Goal: Task Accomplishment & Management: Manage account settings

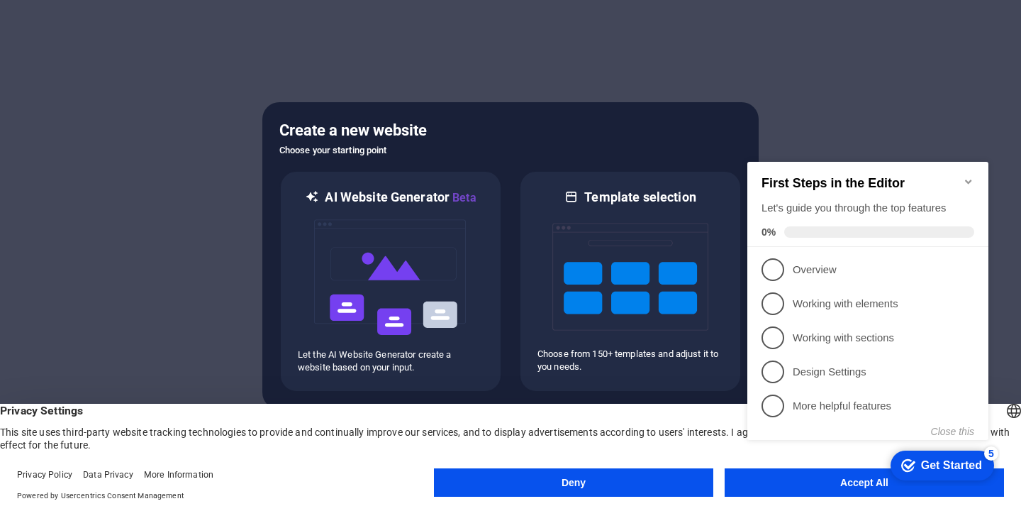
click div "checkmark Get Started 5 First Steps in the Editor Let's guide you through the t…"
click at [773, 279] on li "1 Overview - incomplete" at bounding box center [867, 269] width 241 height 34
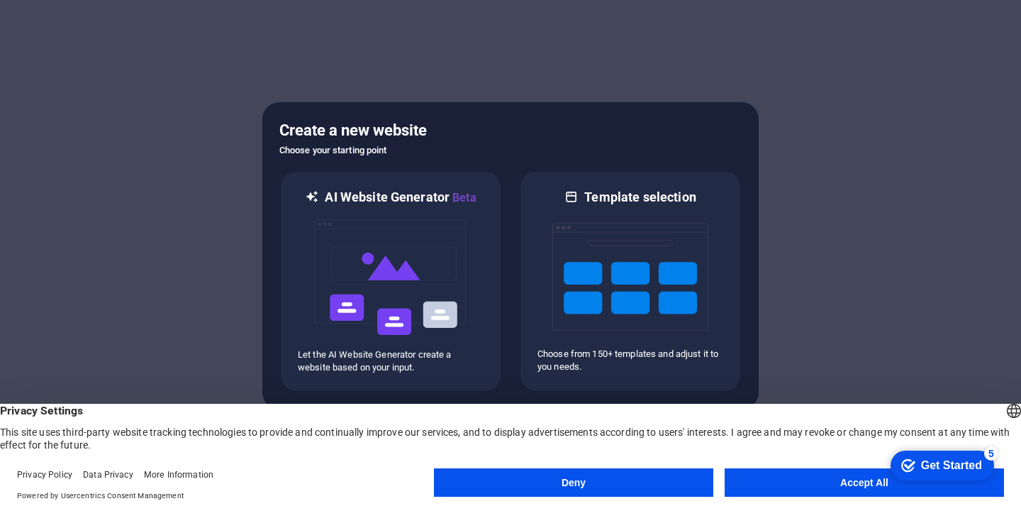
click at [832, 489] on button "Accept All" at bounding box center [864, 482] width 279 height 28
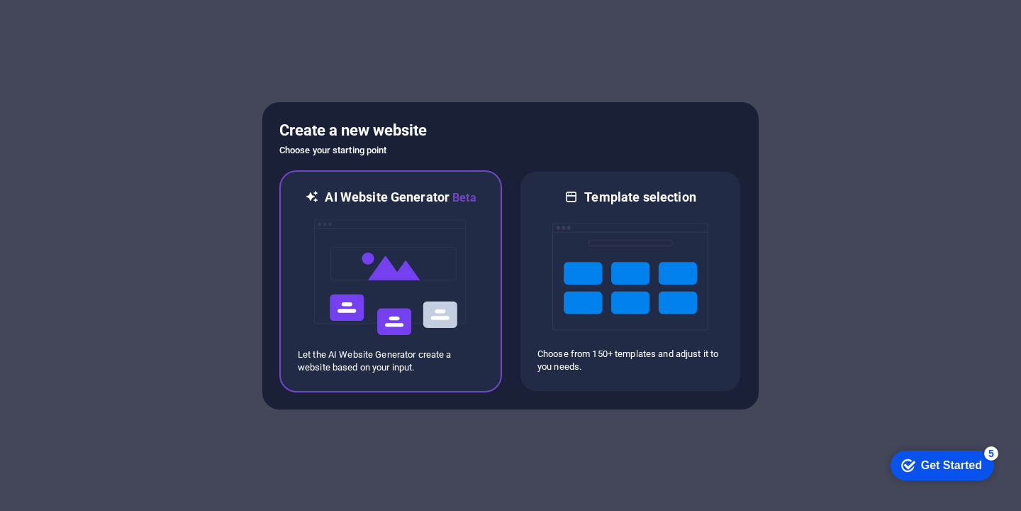
click at [442, 236] on img at bounding box center [391, 277] width 156 height 142
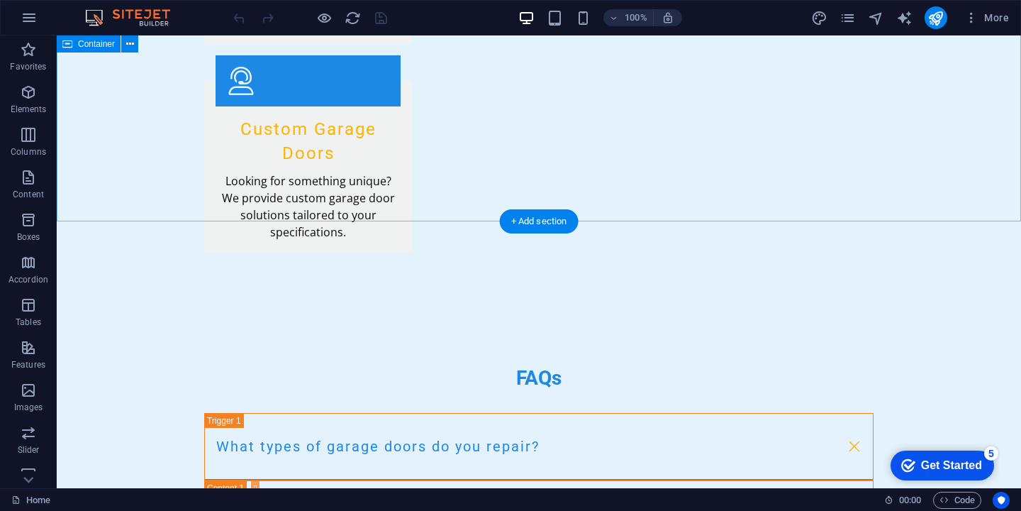
scroll to position [2594, 0]
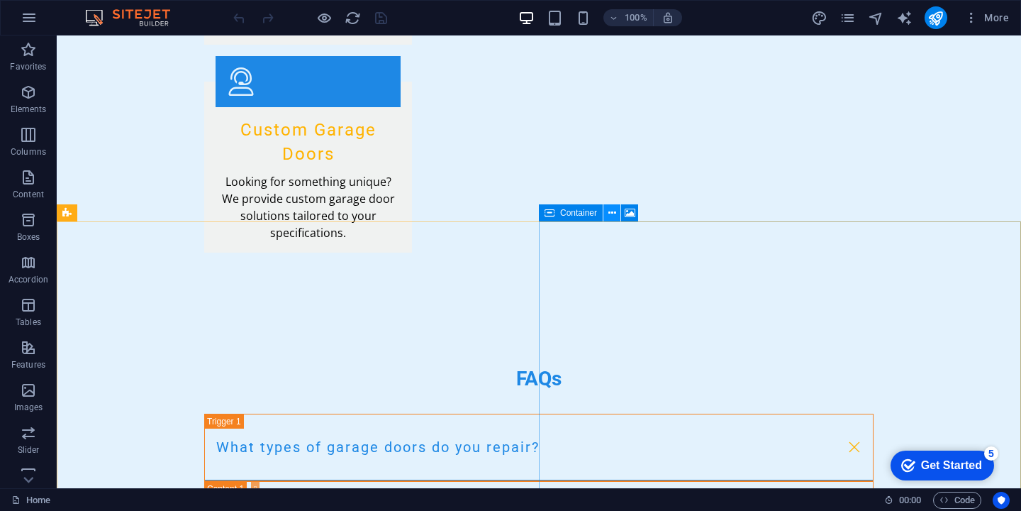
click at [617, 216] on button at bounding box center [611, 212] width 17 height 17
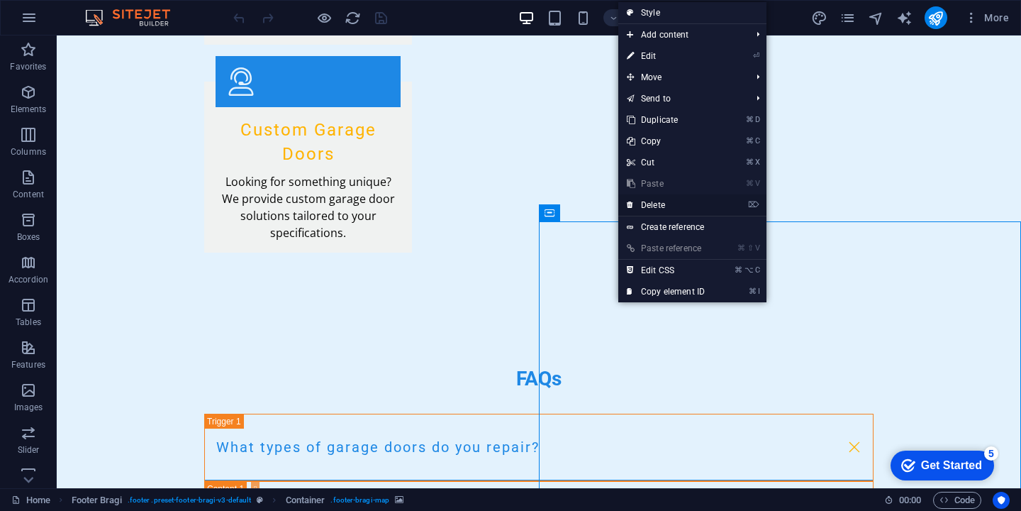
click at [651, 206] on link "⌦ Delete" at bounding box center [665, 204] width 95 height 21
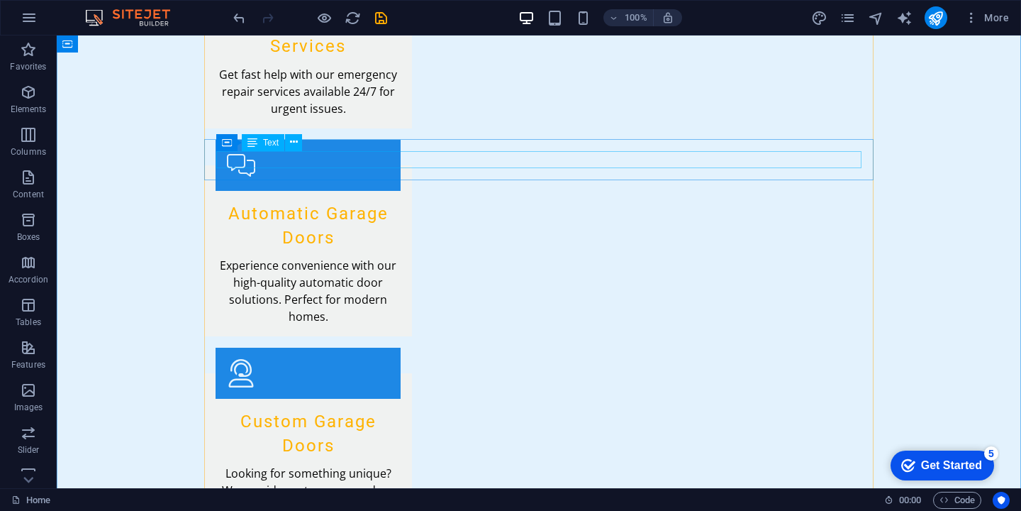
scroll to position [2594, 0]
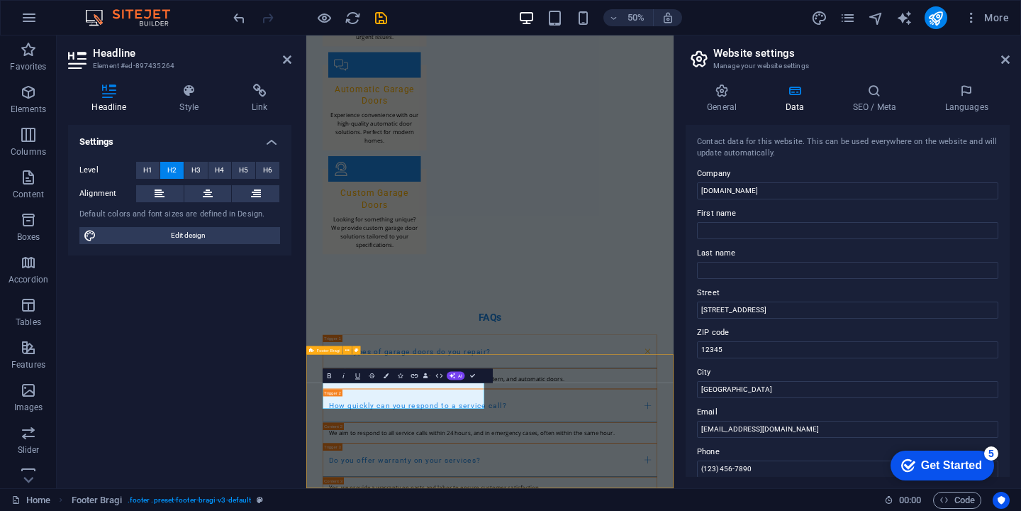
scroll to position [2582, 0]
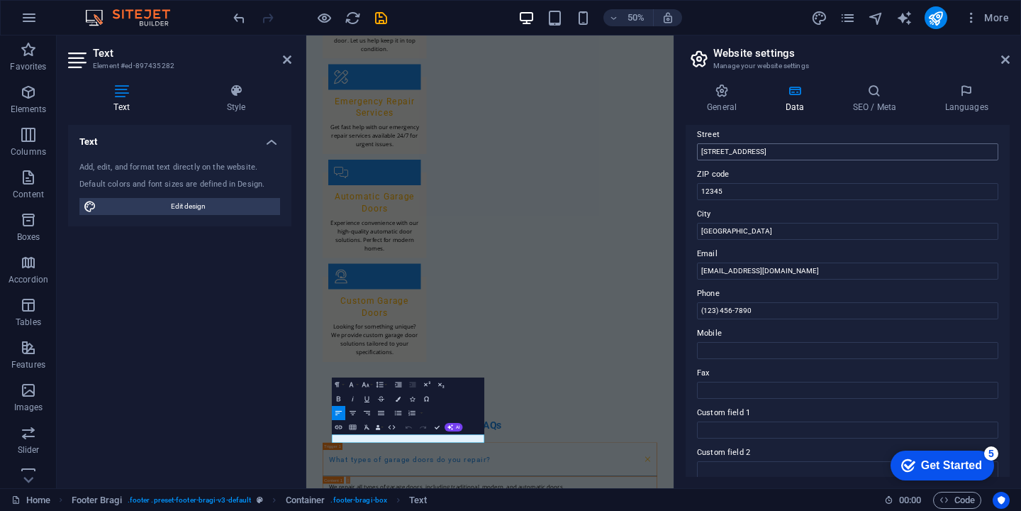
scroll to position [169, 0]
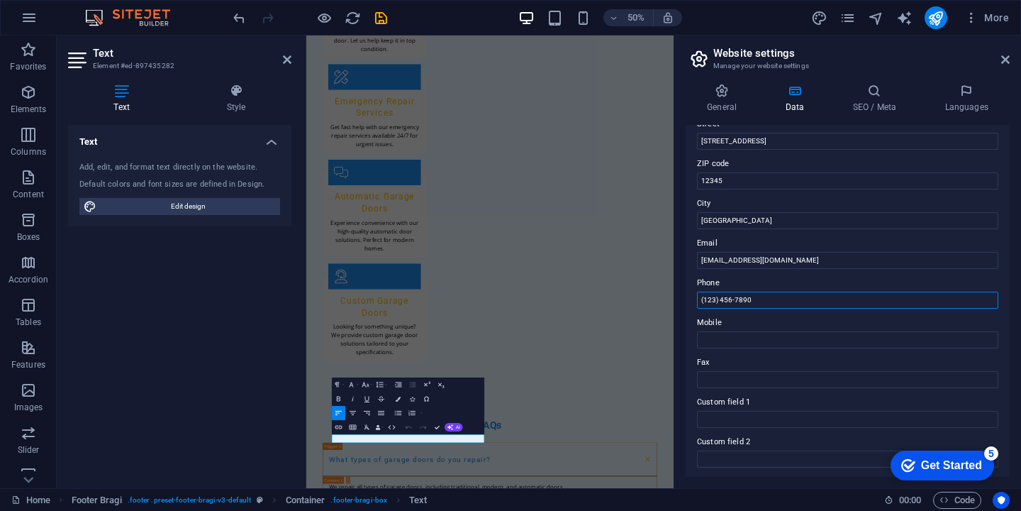
click at [754, 303] on input "(123) 456-7890" at bounding box center [847, 299] width 301 height 17
paste input "888 388 5547"
type input "888 388 5547"
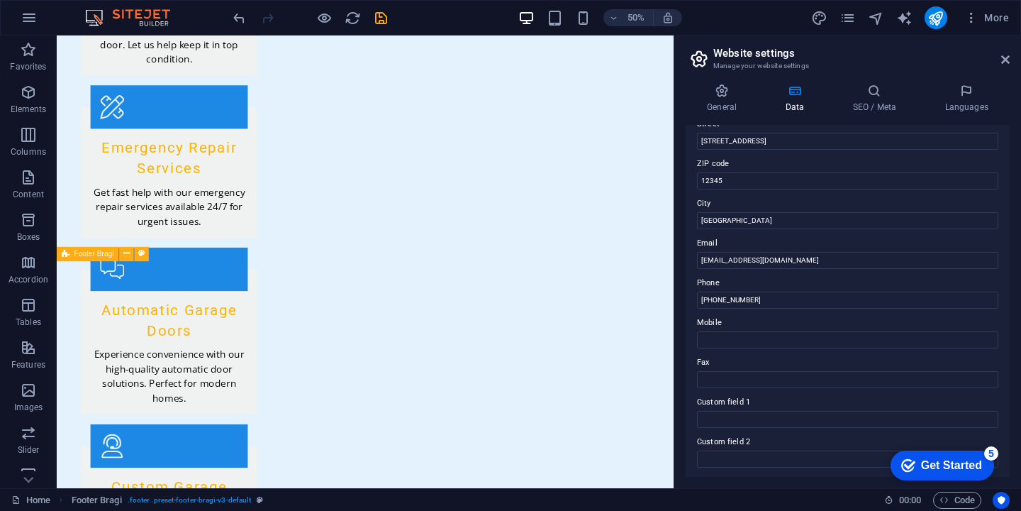
scroll to position [2582, 0]
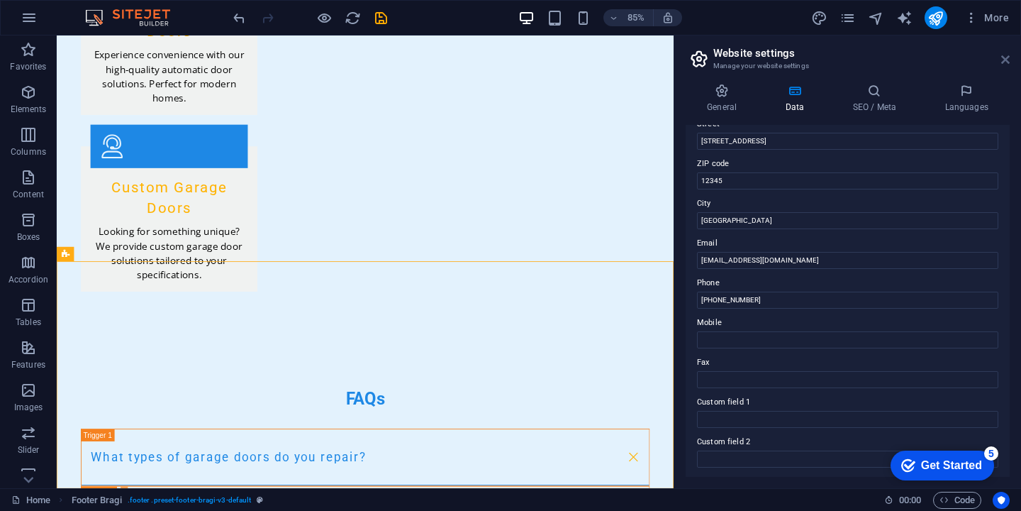
click at [1003, 62] on icon at bounding box center [1005, 59] width 9 height 11
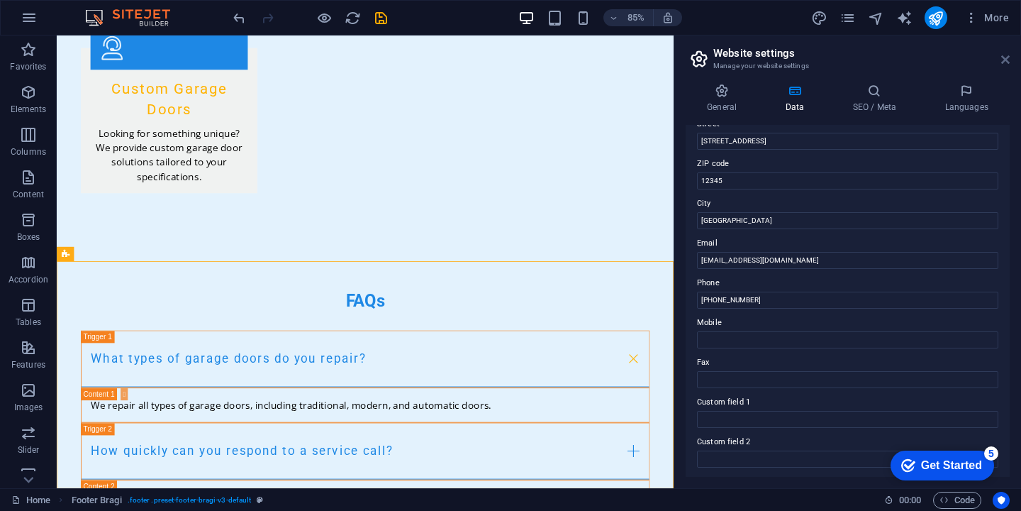
scroll to position [2514, 0]
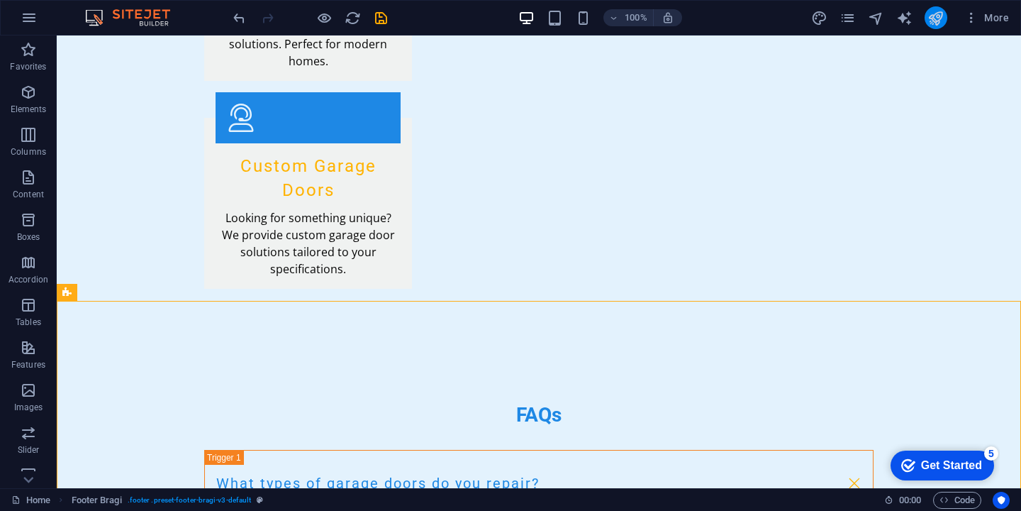
click at [945, 20] on button "publish" at bounding box center [936, 17] width 23 height 23
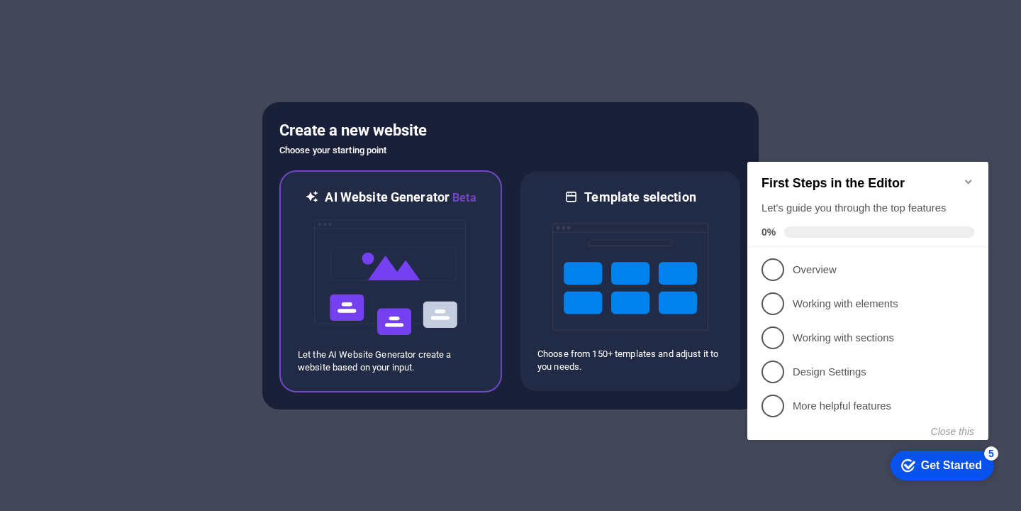
click at [351, 280] on img at bounding box center [391, 277] width 156 height 142
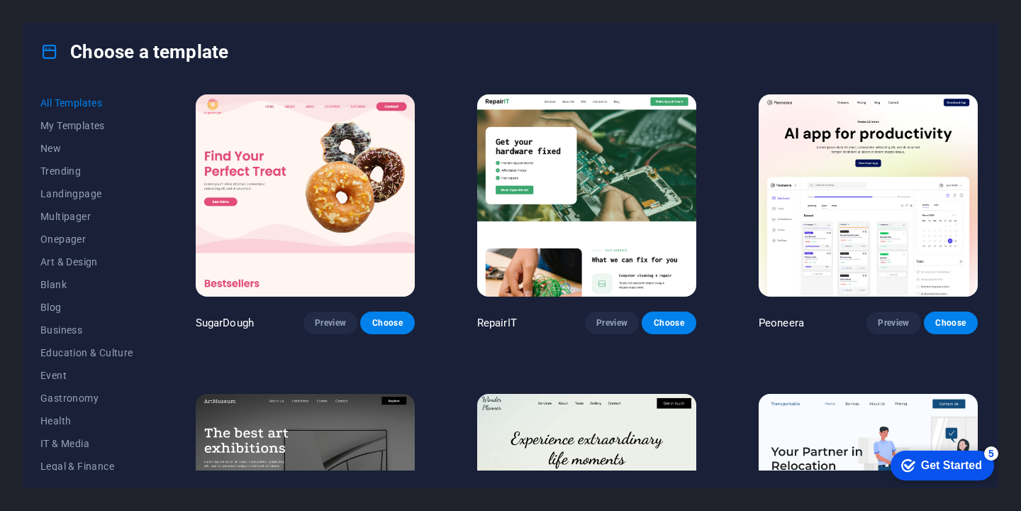
click at [579, 225] on img at bounding box center [586, 195] width 219 height 202
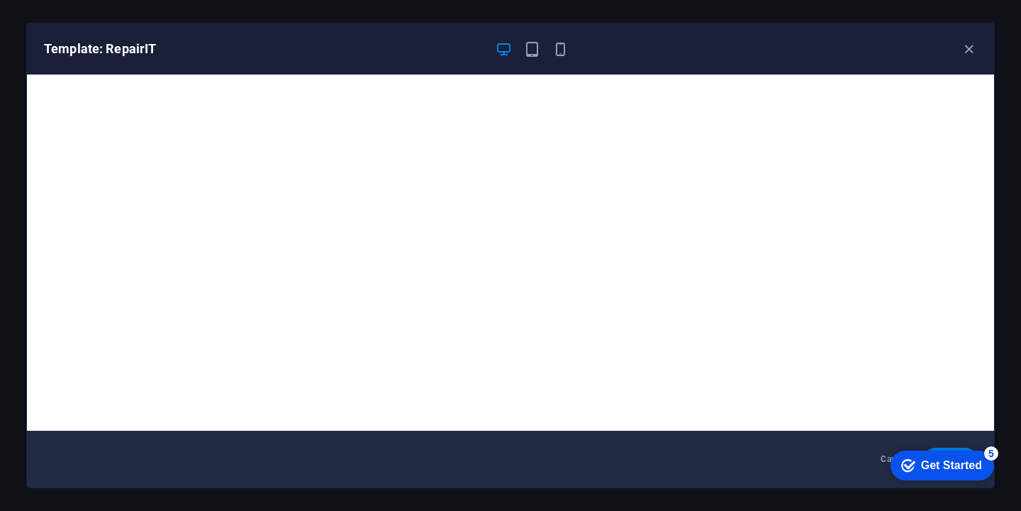
click at [964, 473] on div "checkmark Get Started 5" at bounding box center [943, 465] width 104 height 30
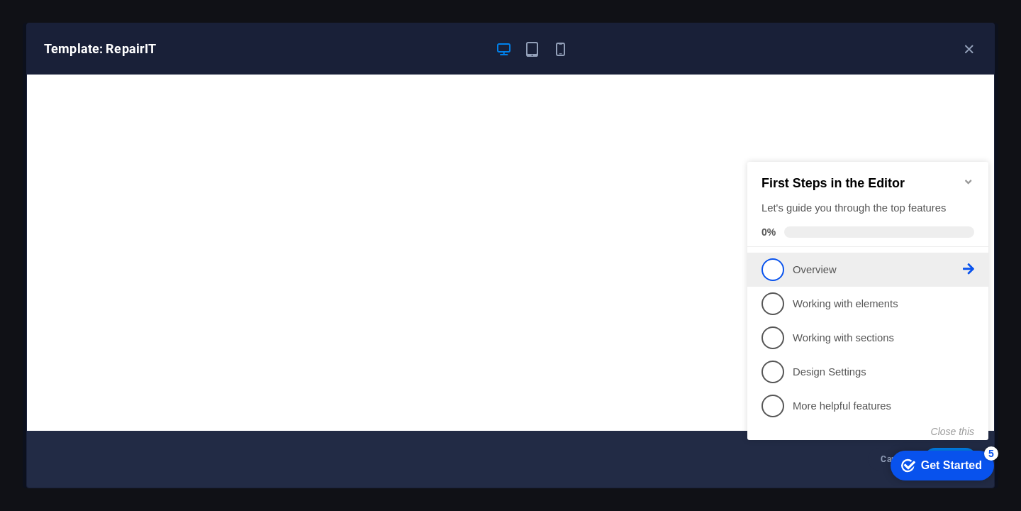
click at [768, 266] on span "1" at bounding box center [773, 269] width 23 height 23
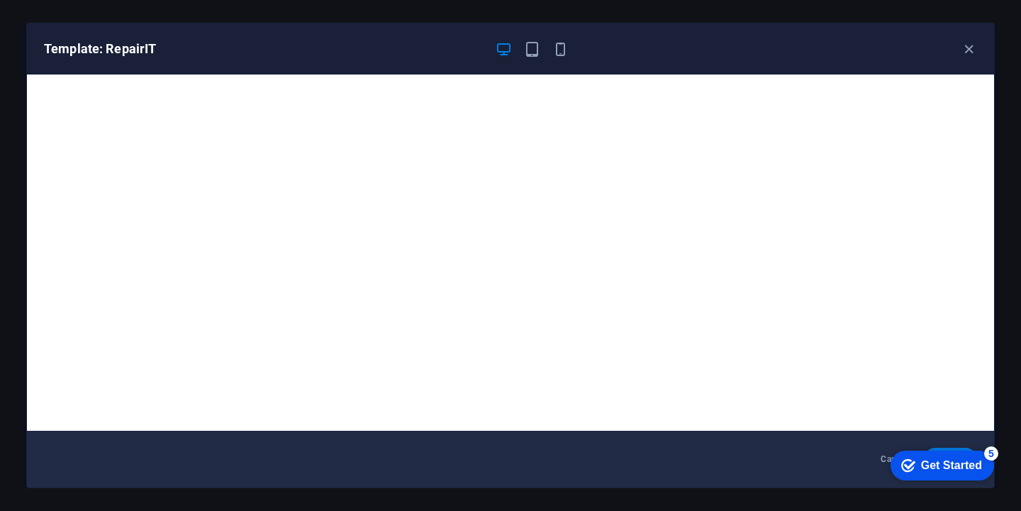
click at [916, 463] on div "checkmark Get Started 5" at bounding box center [941, 465] width 81 height 14
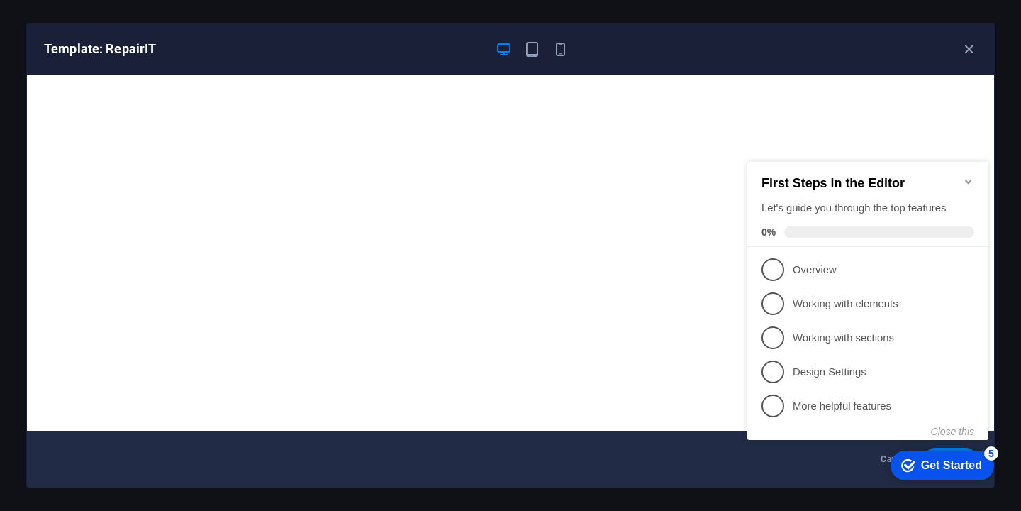
click at [962, 438] on div "First Steps in the Editor Let's guide you through the top features 0% 1 Overvie…" at bounding box center [867, 301] width 241 height 278
click at [961, 436] on button "Close this" at bounding box center [952, 430] width 43 height 11
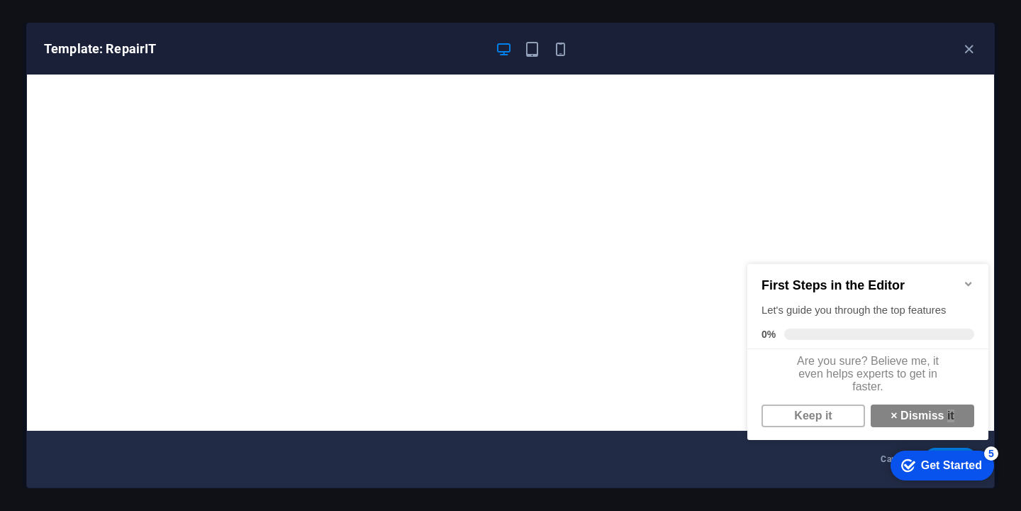
click at [961, 436] on div "First Steps in the Editor Let's guide you through the top features 0% Are you s…" at bounding box center [867, 350] width 241 height 173
click at [810, 417] on link "Keep it" at bounding box center [814, 415] width 104 height 23
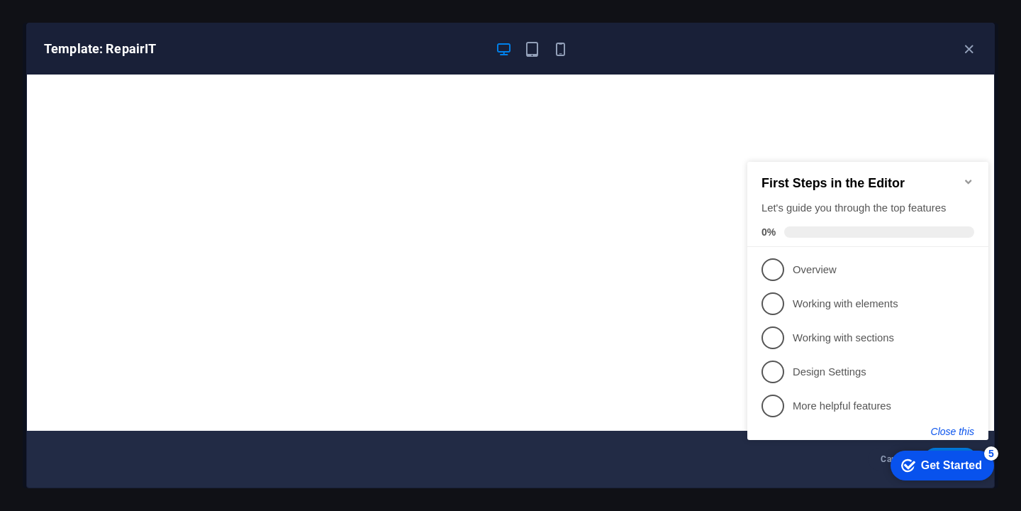
click at [937, 429] on button "Close this" at bounding box center [952, 430] width 43 height 11
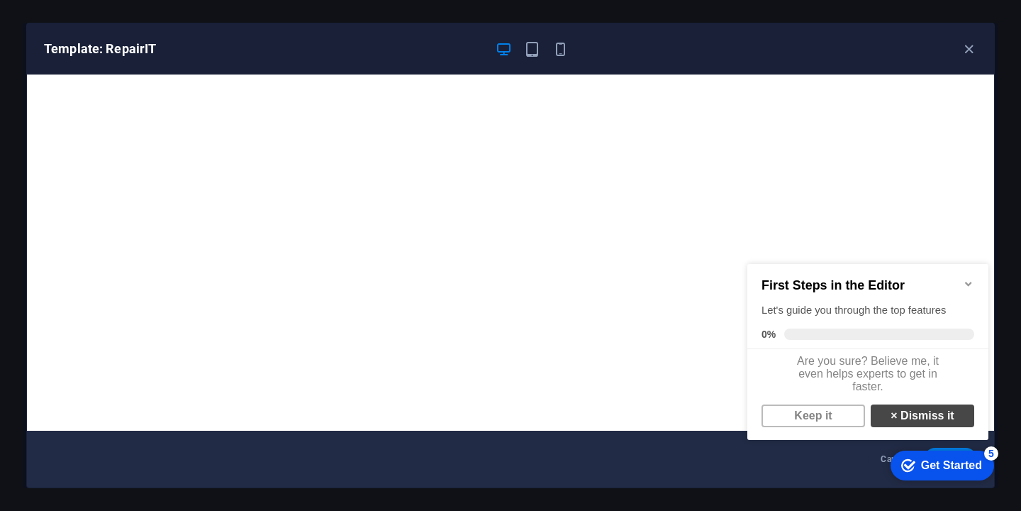
click at [936, 424] on link "× Dismiss it" at bounding box center [923, 415] width 104 height 23
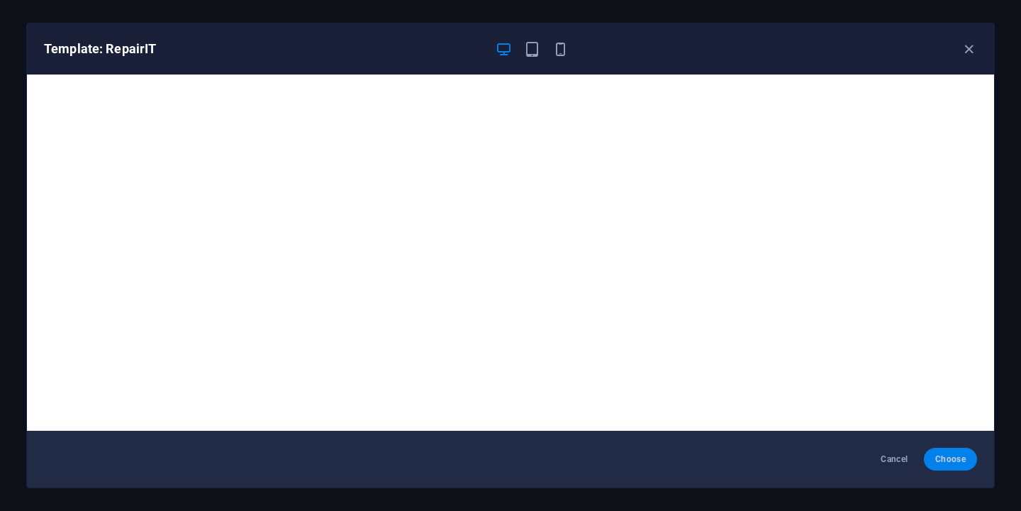
click at [937, 457] on span "Choose" at bounding box center [950, 458] width 30 height 11
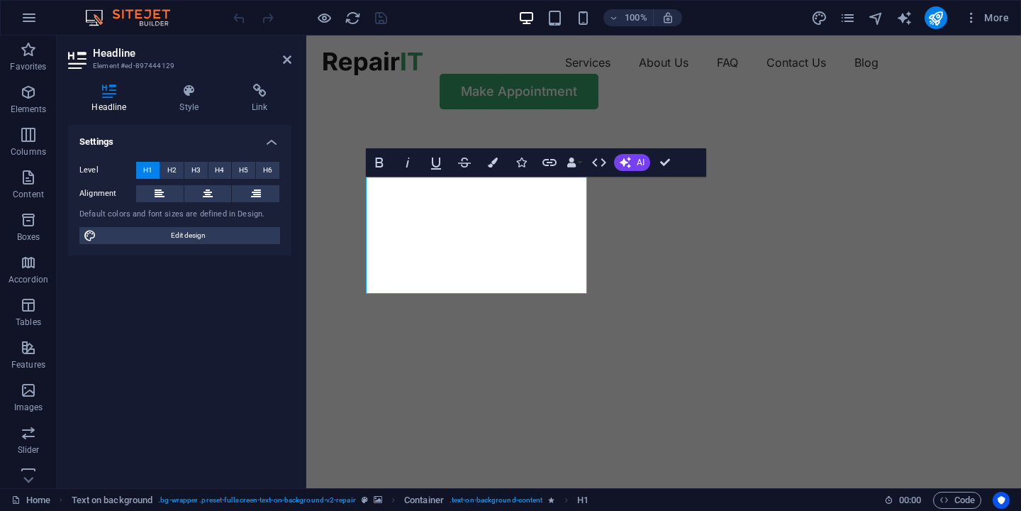
click at [658, 125] on img "1/2" at bounding box center [663, 125] width 715 height 0
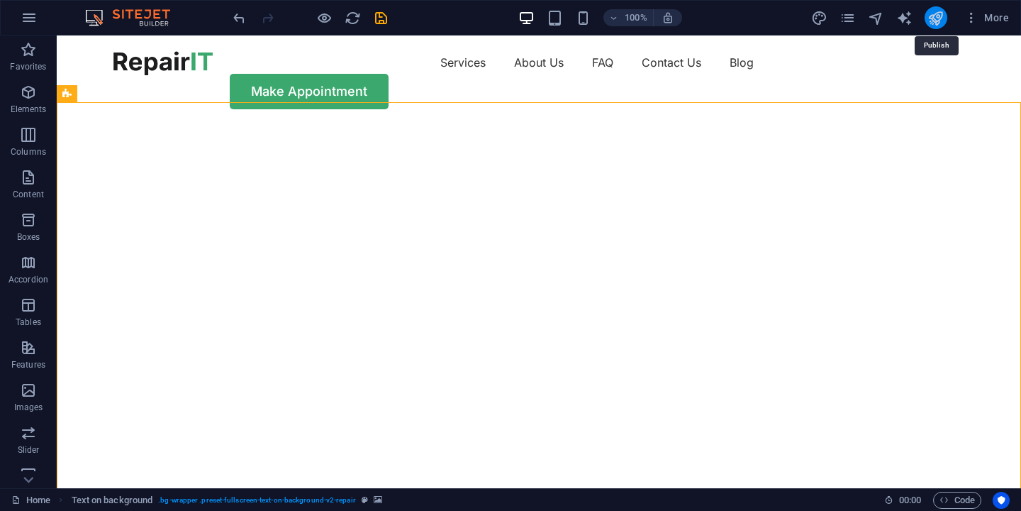
click at [935, 16] on icon "publish" at bounding box center [935, 18] width 16 height 16
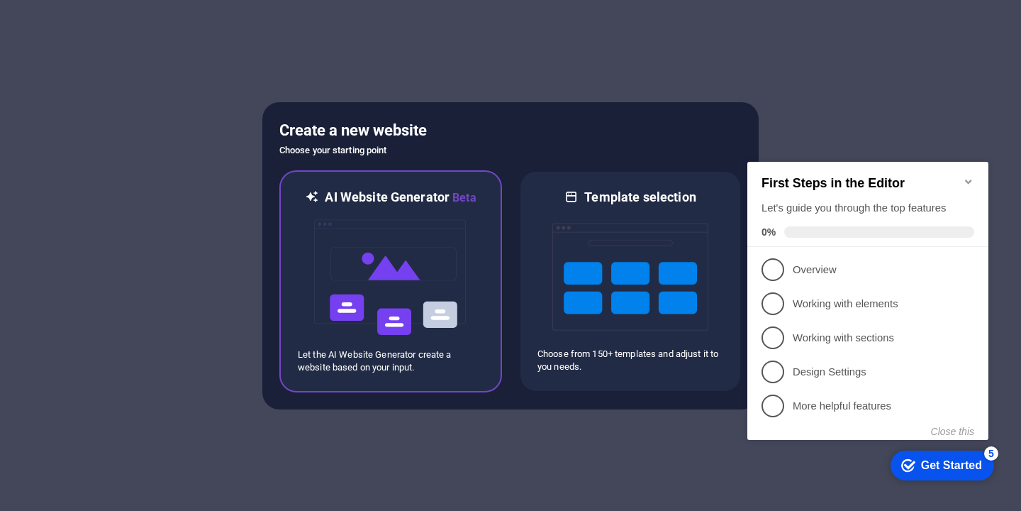
click at [429, 260] on img at bounding box center [391, 277] width 156 height 142
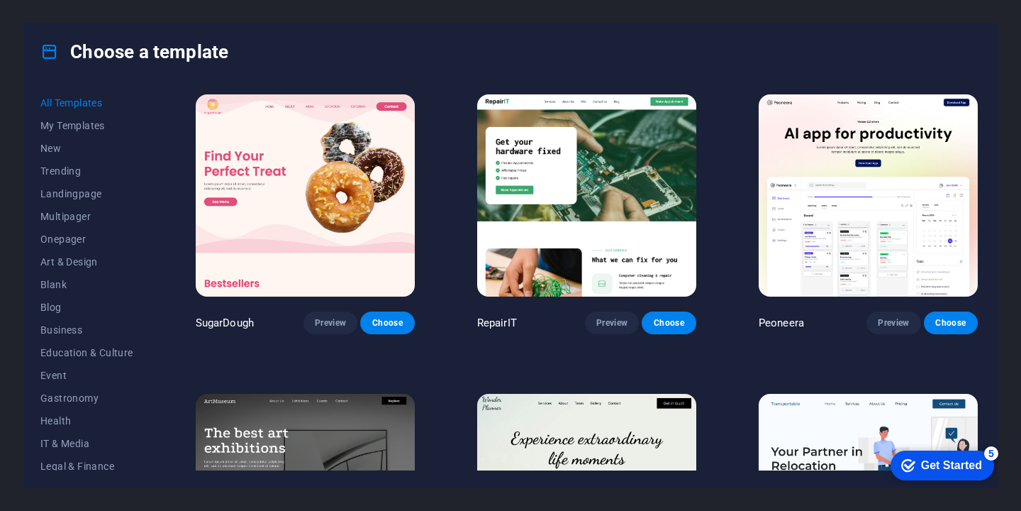
click at [304, 237] on img at bounding box center [305, 195] width 219 height 202
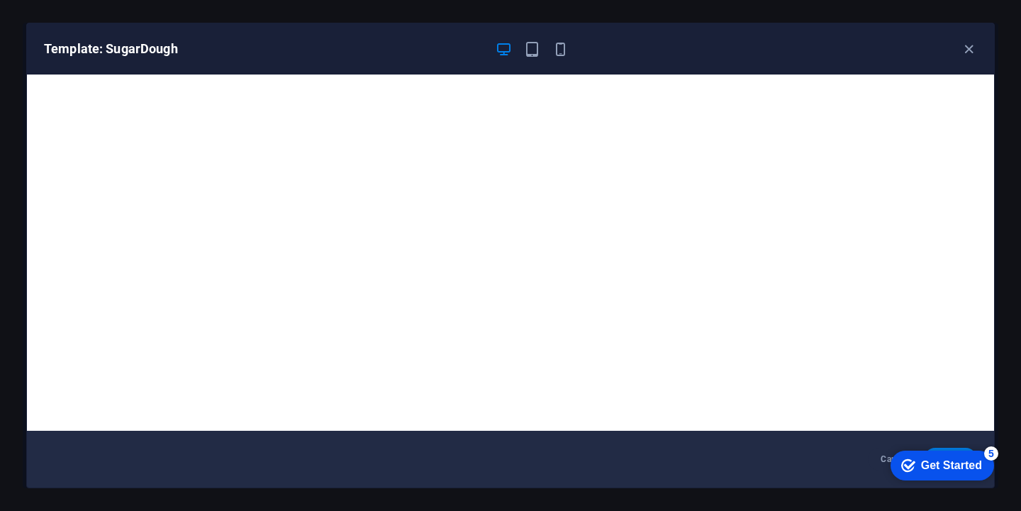
click at [921, 471] on div "Get Started" at bounding box center [951, 465] width 61 height 13
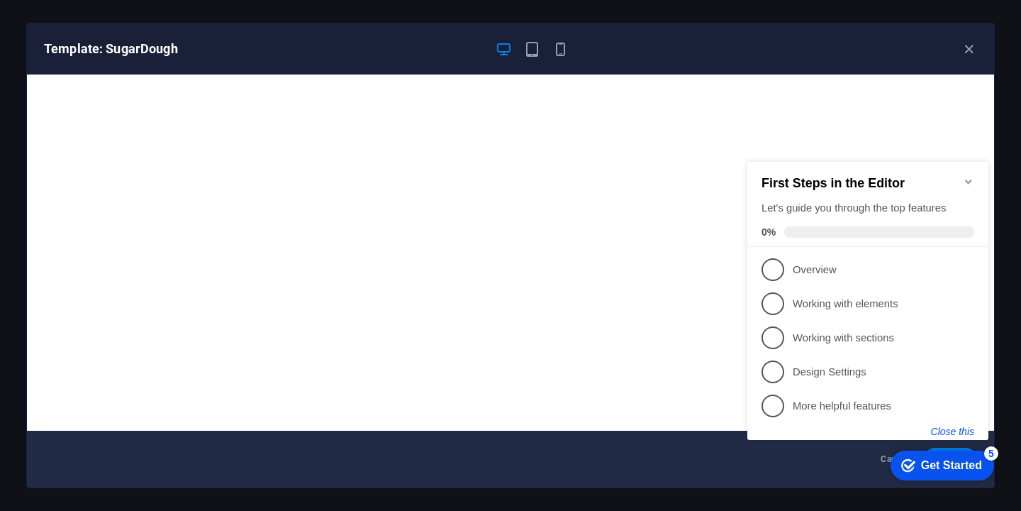
click at [953, 429] on button "Close this" at bounding box center [952, 430] width 43 height 11
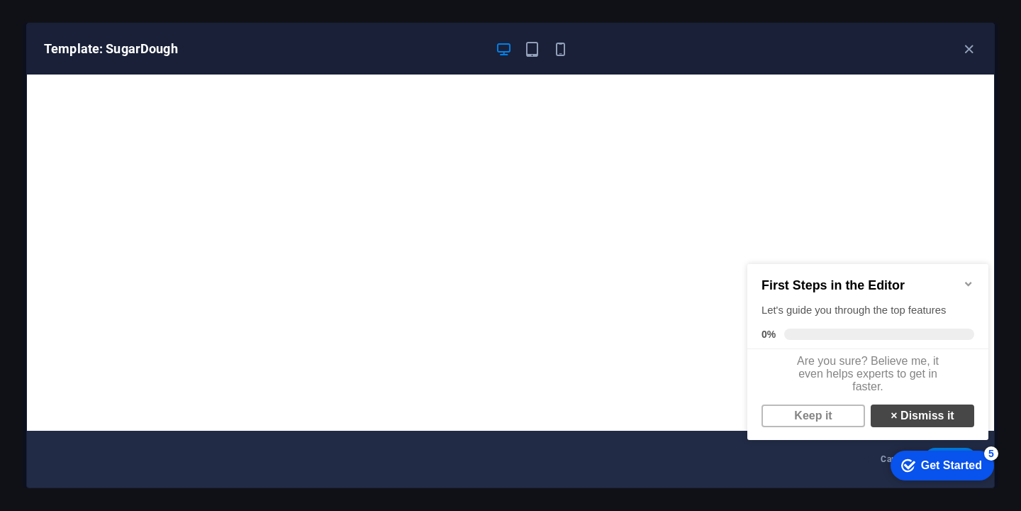
click at [946, 427] on link "× Dismiss it" at bounding box center [923, 415] width 104 height 23
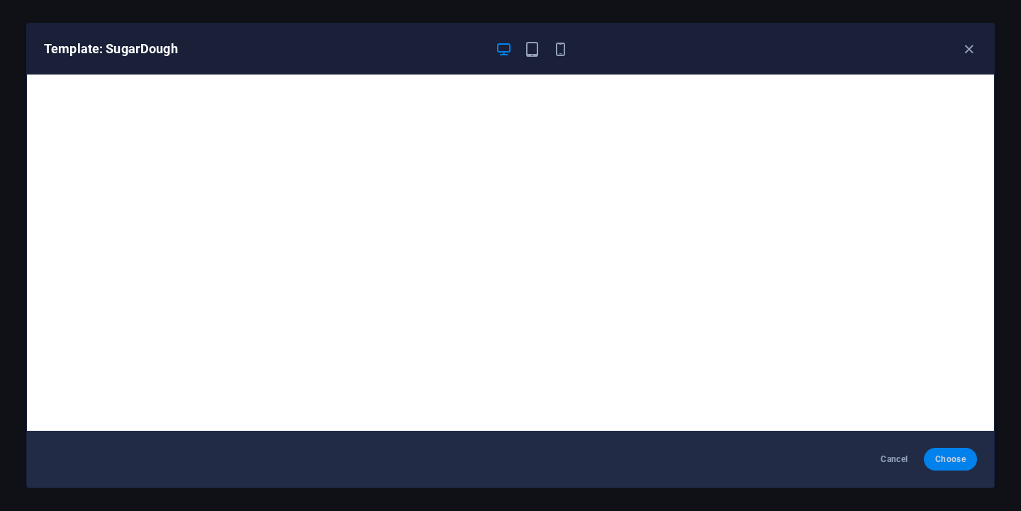
click at [941, 460] on span "Choose" at bounding box center [950, 458] width 30 height 11
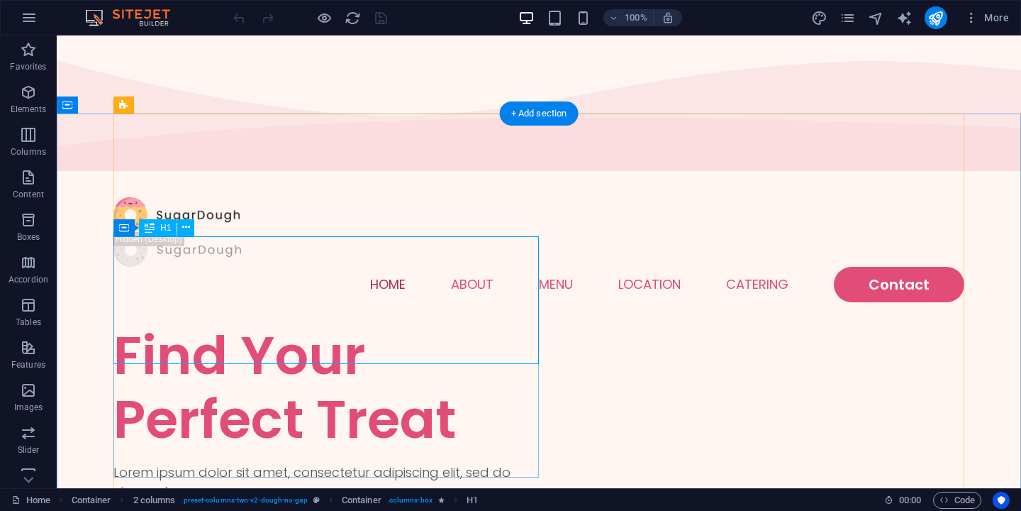
click at [389, 329] on div "Find Your Perfect Treat" at bounding box center [325, 387] width 425 height 128
click at [259, 323] on div "Find Your Perfect Treat" at bounding box center [325, 387] width 425 height 128
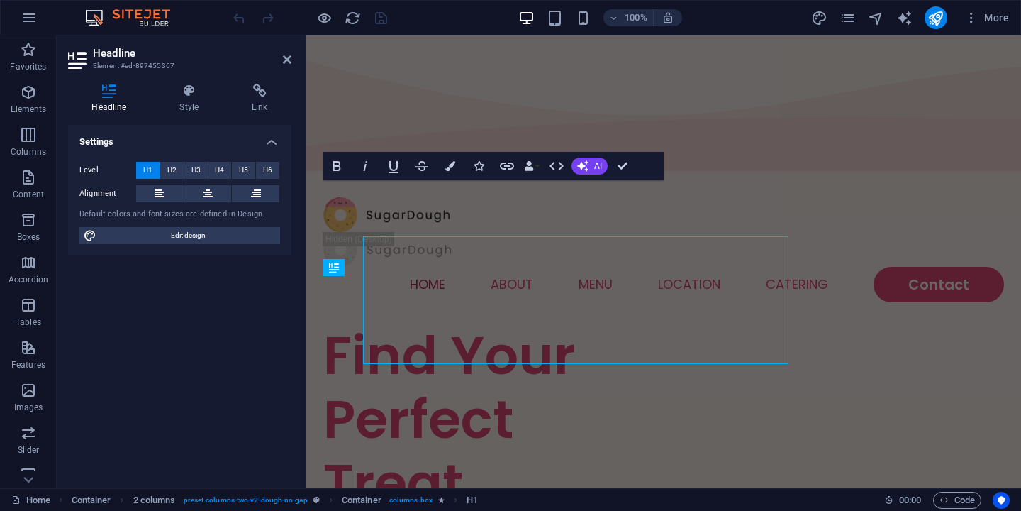
click at [259, 290] on div "Headline Element #ed-897455367 Headline Style Link Settings Level H1 H2 H3 H4 H…" at bounding box center [539, 261] width 964 height 452
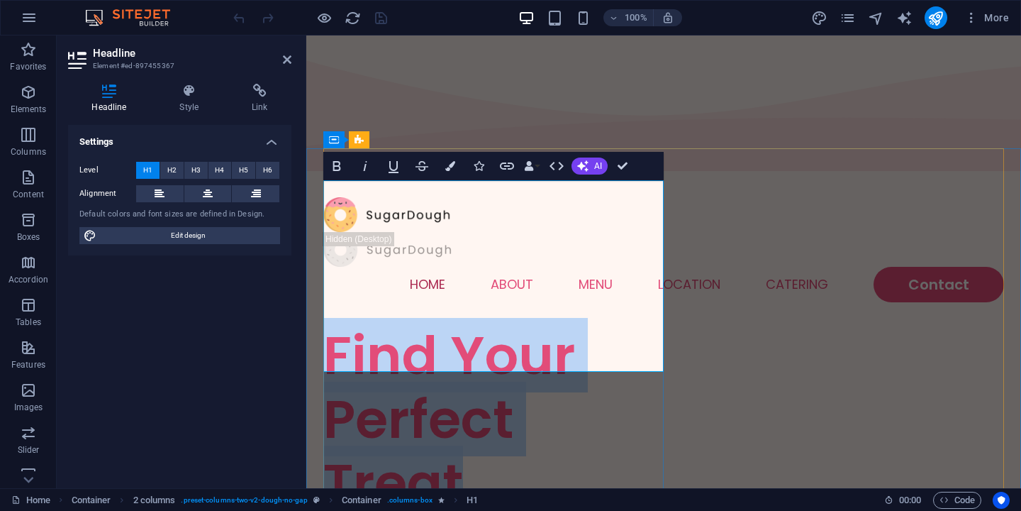
click at [445, 323] on h1 "Find Your Perfect Treat" at bounding box center [493, 418] width 340 height 191
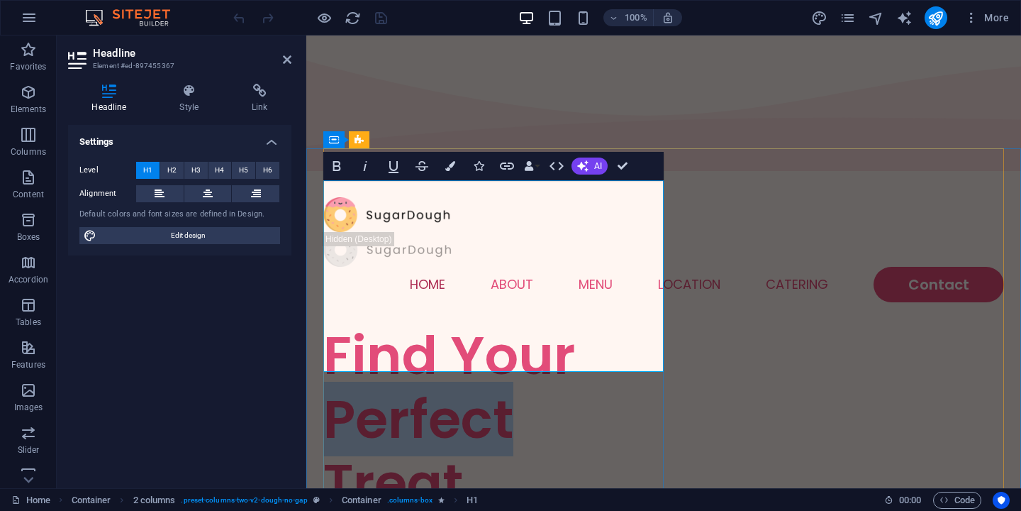
click at [445, 323] on h1 "Find Your Perfect Treat" at bounding box center [493, 418] width 340 height 191
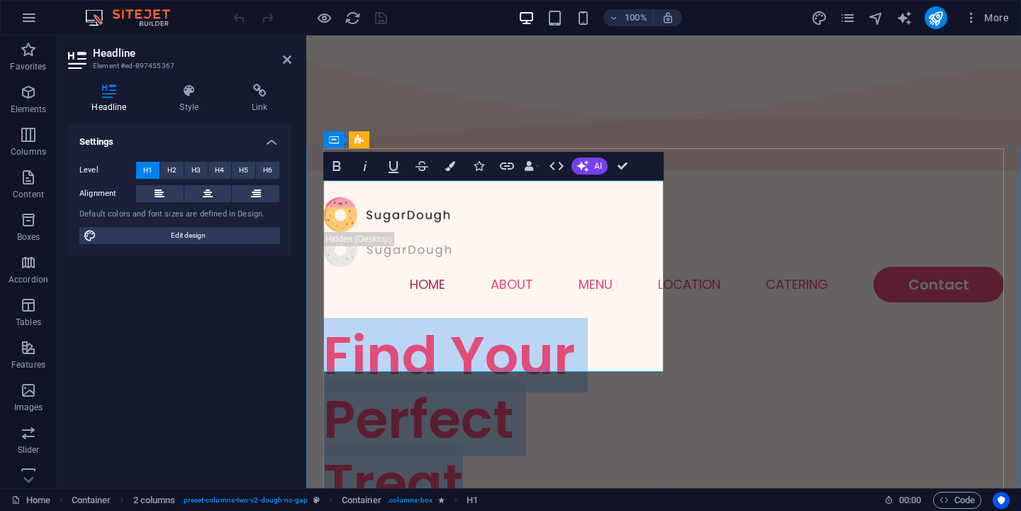
click at [445, 323] on h1 "Find Your Perfect Treat" at bounding box center [493, 418] width 340 height 191
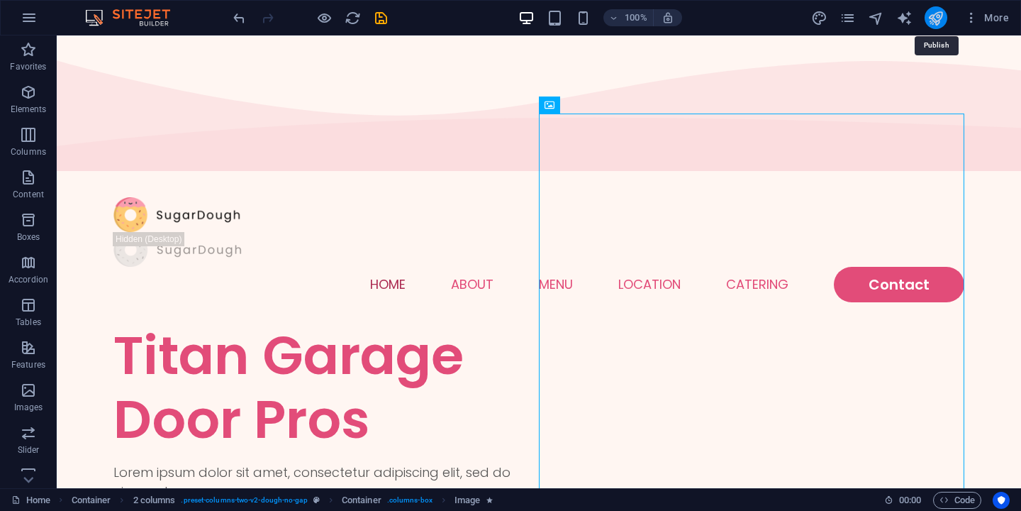
click at [941, 24] on icon "publish" at bounding box center [935, 18] width 16 height 16
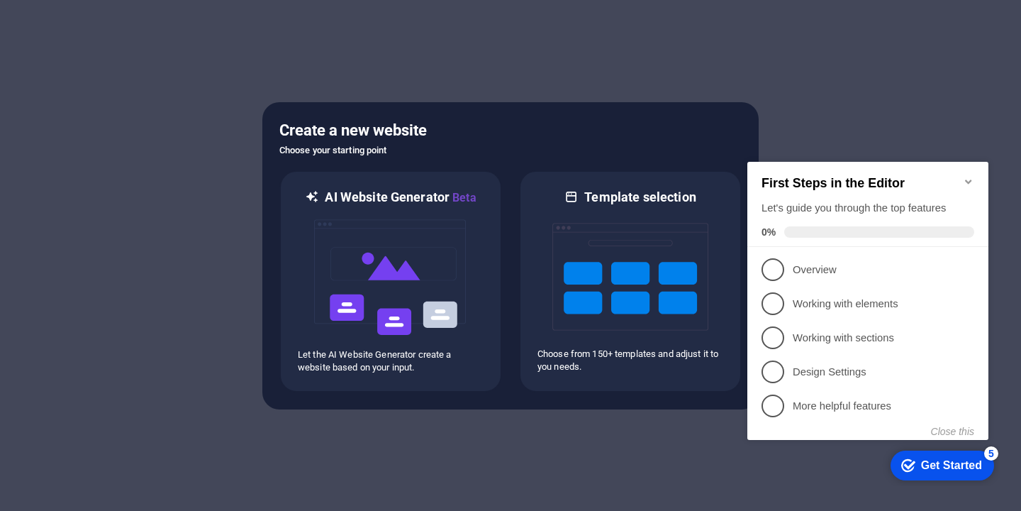
click at [507, 186] on div "AI Website Generator Beta Let the AI Website Generator create a website based o…" at bounding box center [510, 281] width 462 height 222
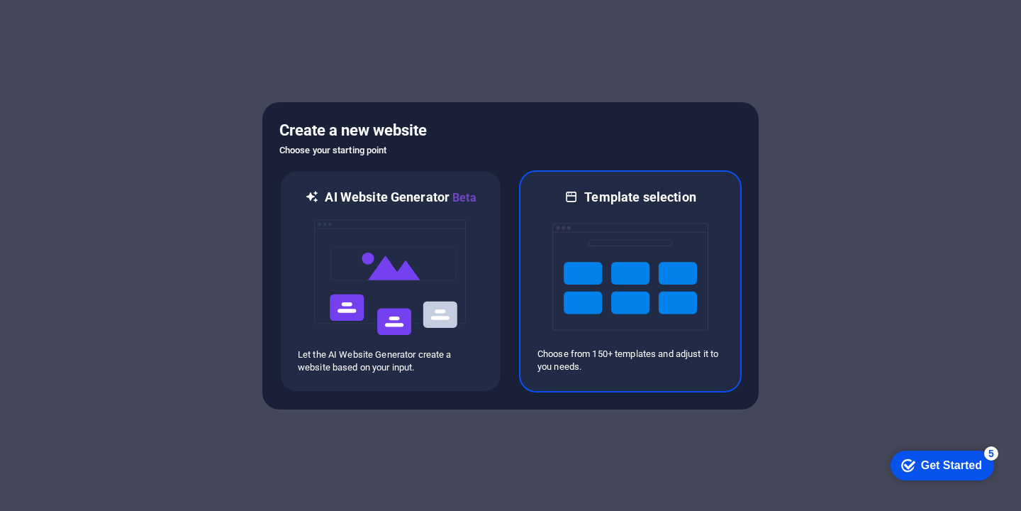
click at [613, 230] on img at bounding box center [630, 277] width 156 height 142
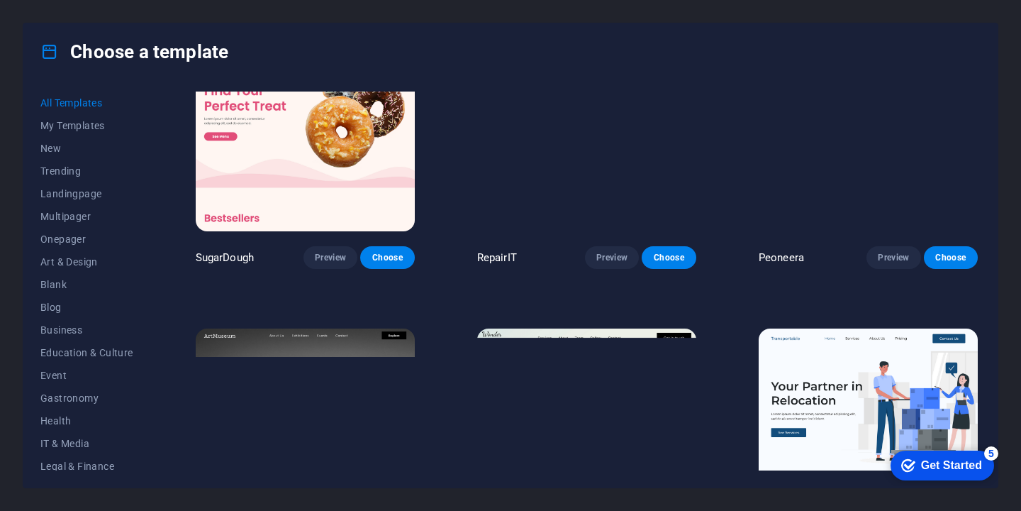
scroll to position [183, 0]
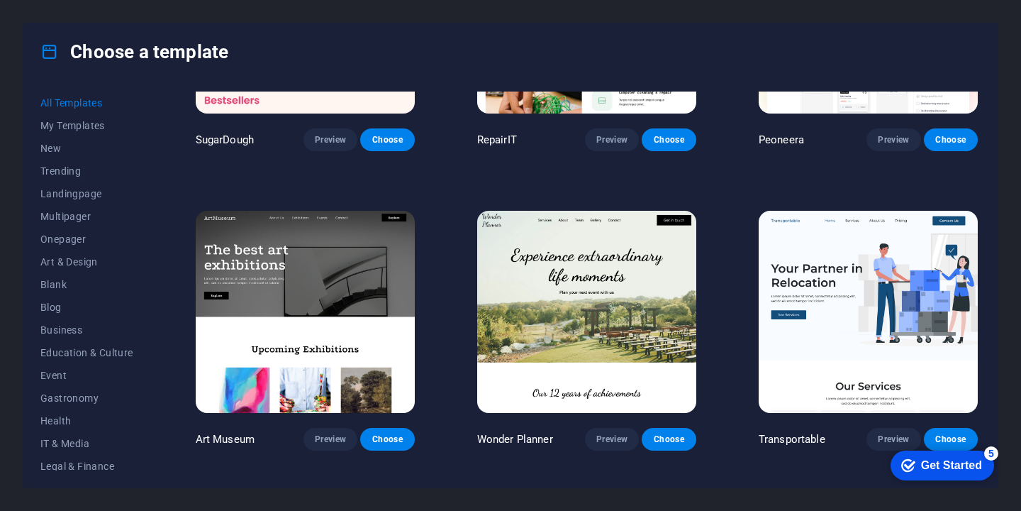
click at [277, 276] on img at bounding box center [305, 312] width 219 height 202
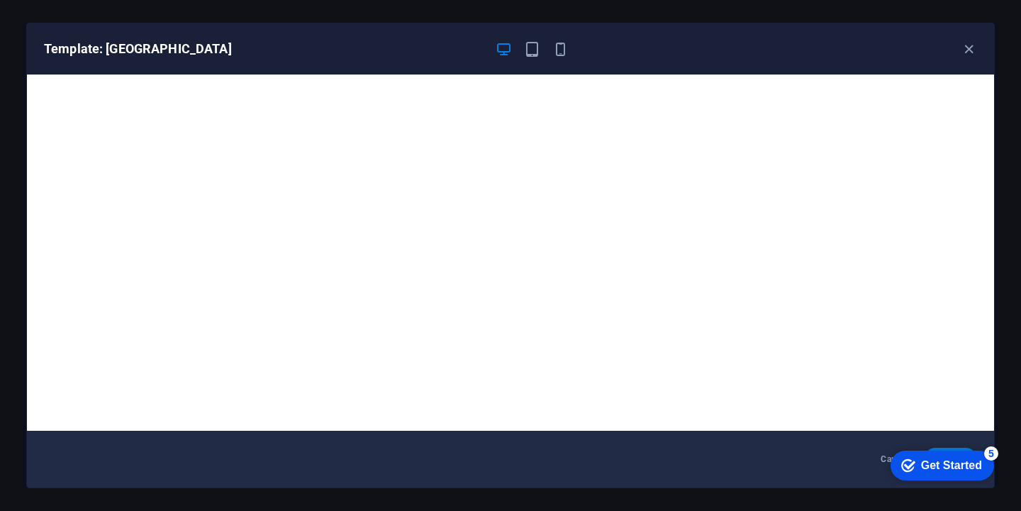
click at [946, 454] on div "checkmark Get Started 5" at bounding box center [943, 465] width 104 height 30
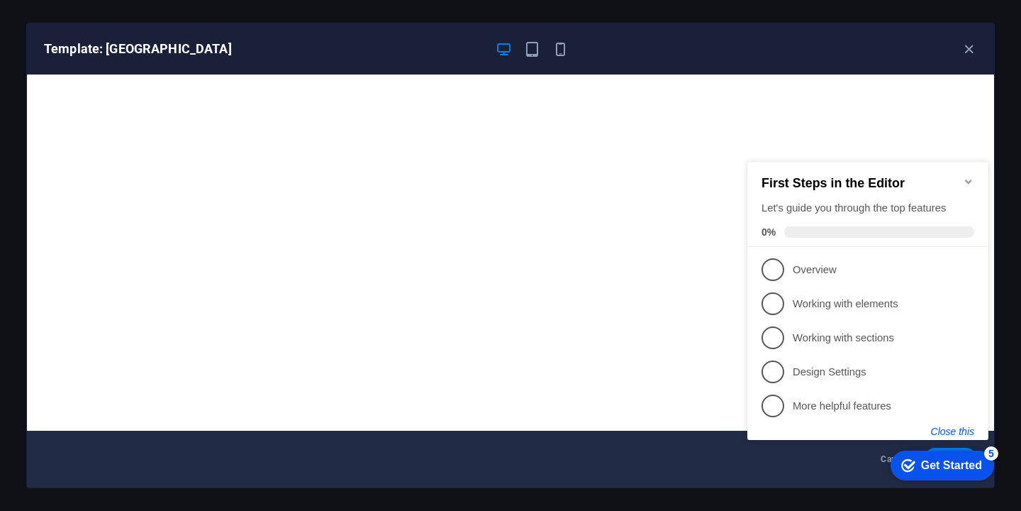
click at [950, 428] on button "Close this" at bounding box center [952, 430] width 43 height 11
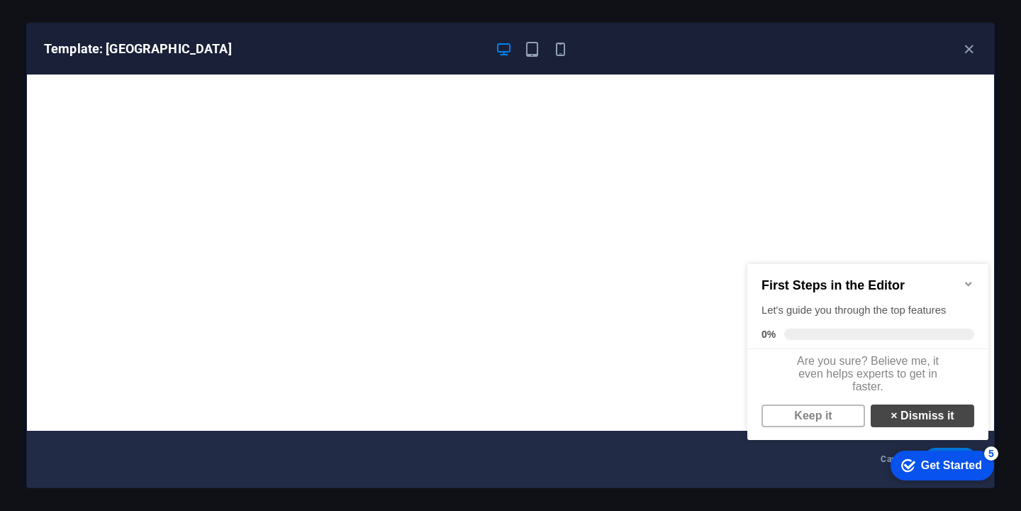
click at [929, 426] on link "× Dismiss it" at bounding box center [923, 415] width 104 height 23
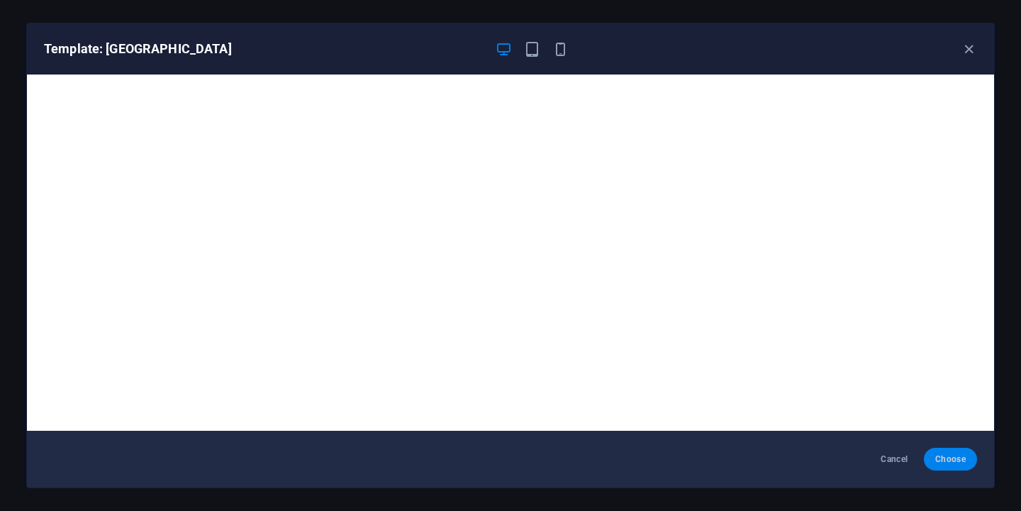
click at [954, 466] on button "Choose" at bounding box center [950, 458] width 53 height 23
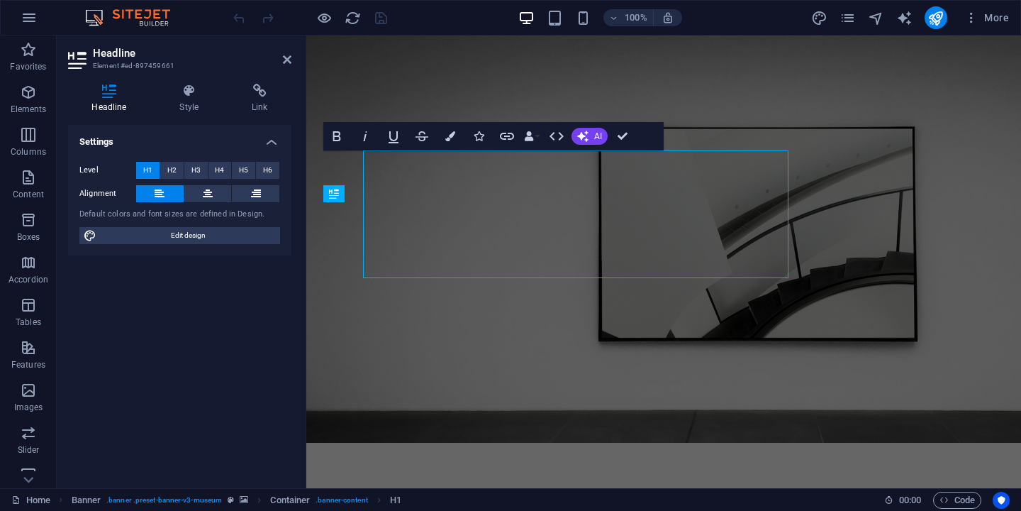
click at [262, 242] on div "Headline Element #ed-897459661 Headline Style Link Settings Level H1 H2 H3 H4 H…" at bounding box center [539, 261] width 964 height 452
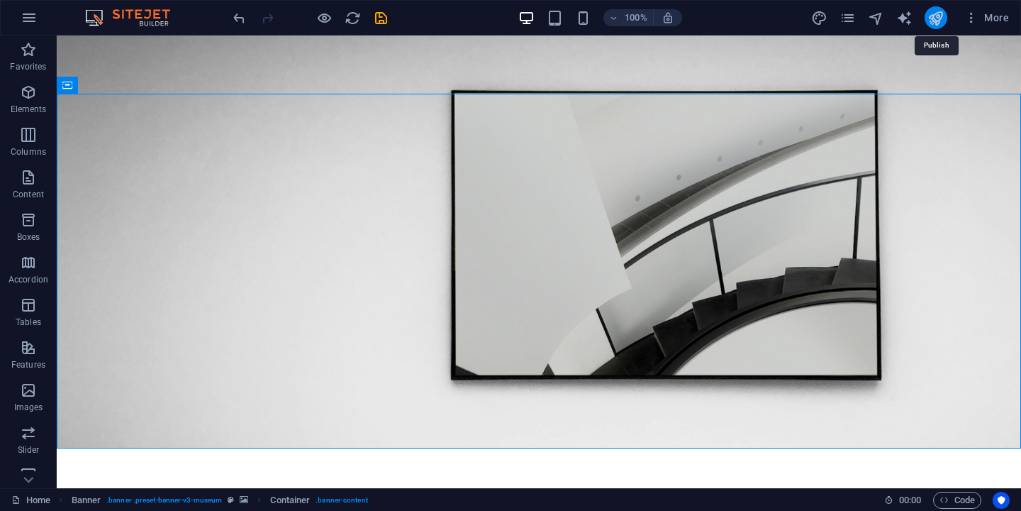
click at [937, 25] on icon "publish" at bounding box center [935, 18] width 16 height 16
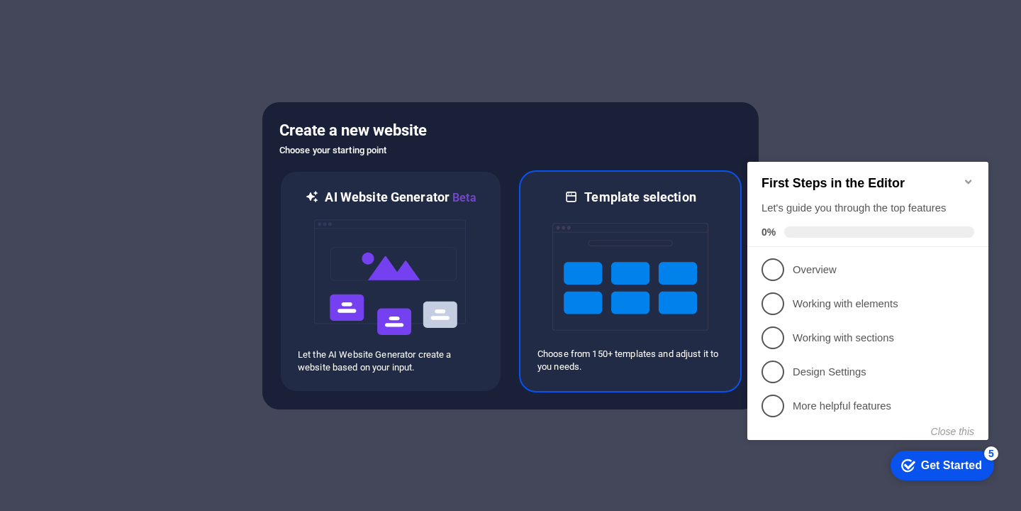
click at [664, 295] on img at bounding box center [630, 277] width 156 height 142
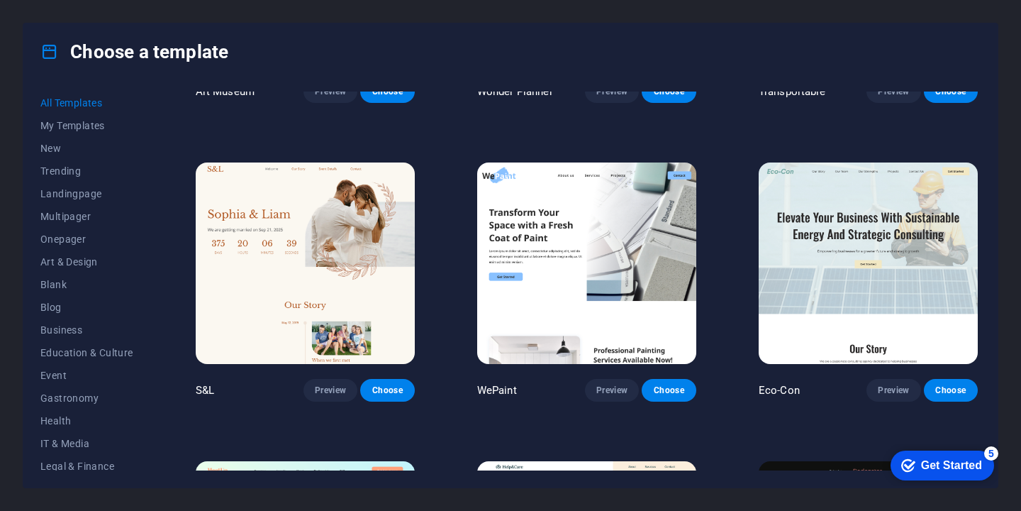
scroll to position [573, 0]
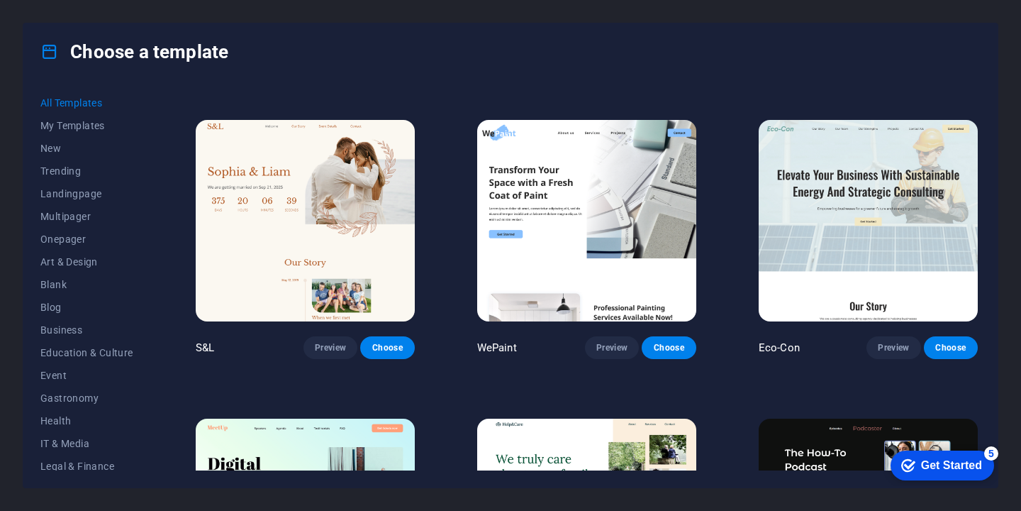
click at [665, 301] on img at bounding box center [586, 221] width 219 height 202
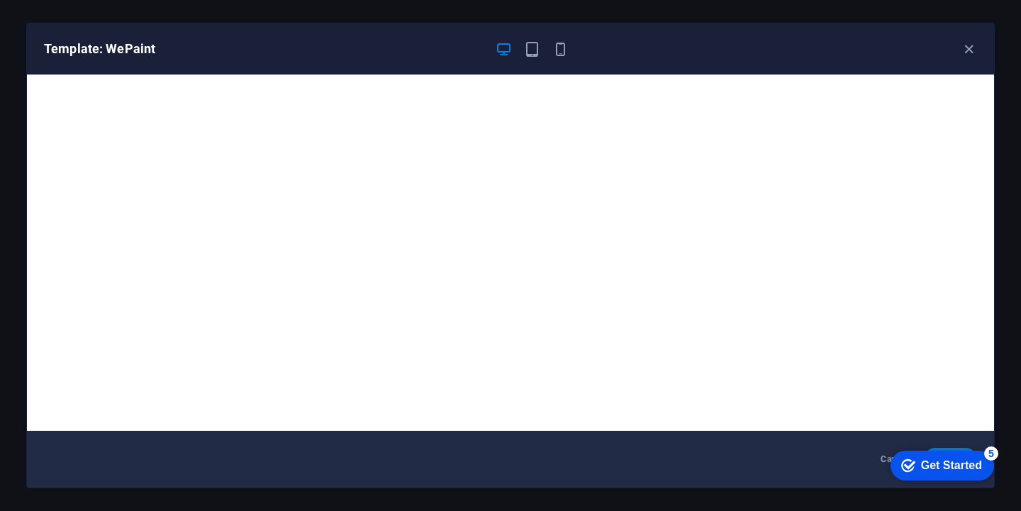
click at [903, 452] on div "checkmark Get Started 5" at bounding box center [943, 465] width 104 height 30
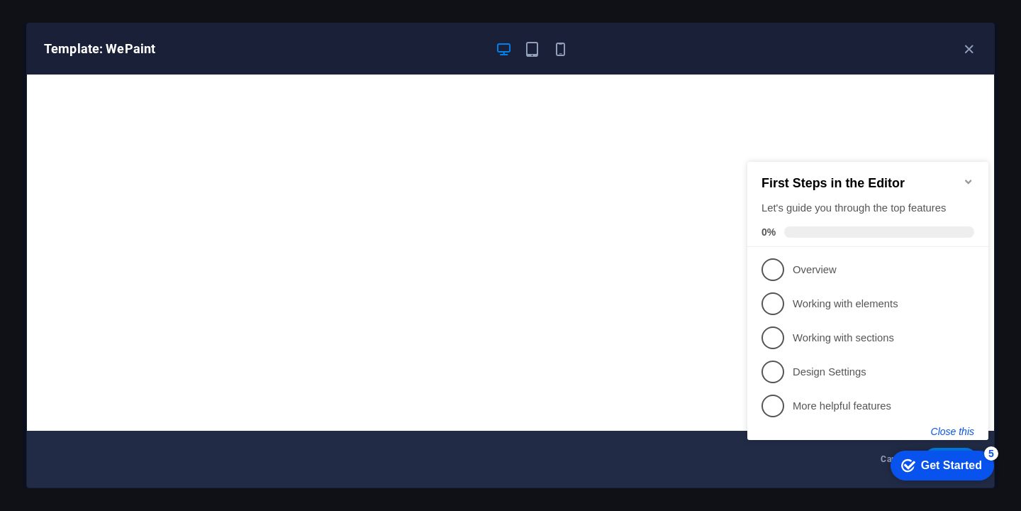
click at [948, 428] on button "Close this" at bounding box center [952, 430] width 43 height 11
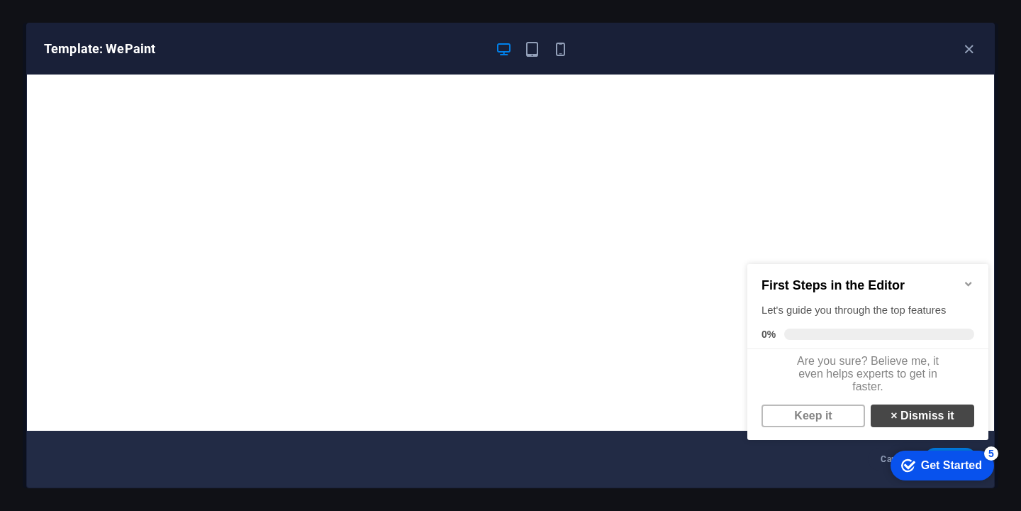
click at [930, 423] on link "× Dismiss it" at bounding box center [923, 415] width 104 height 23
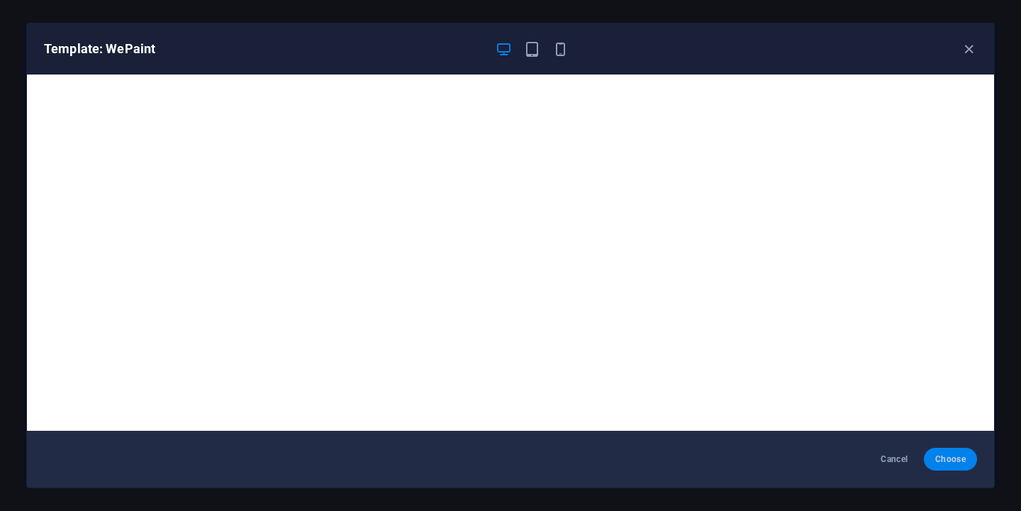
click at [950, 459] on span "Choose" at bounding box center [950, 458] width 30 height 11
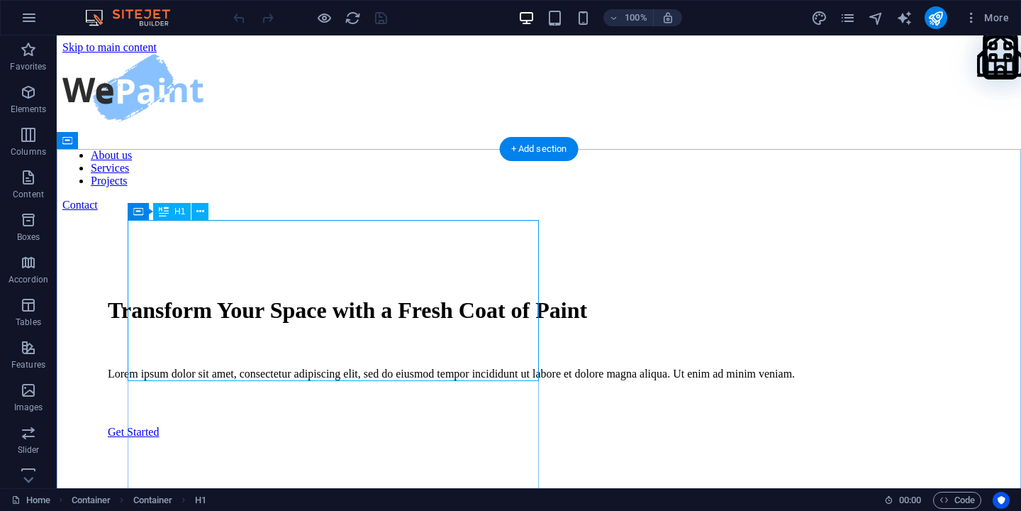
scroll to position [45, 0]
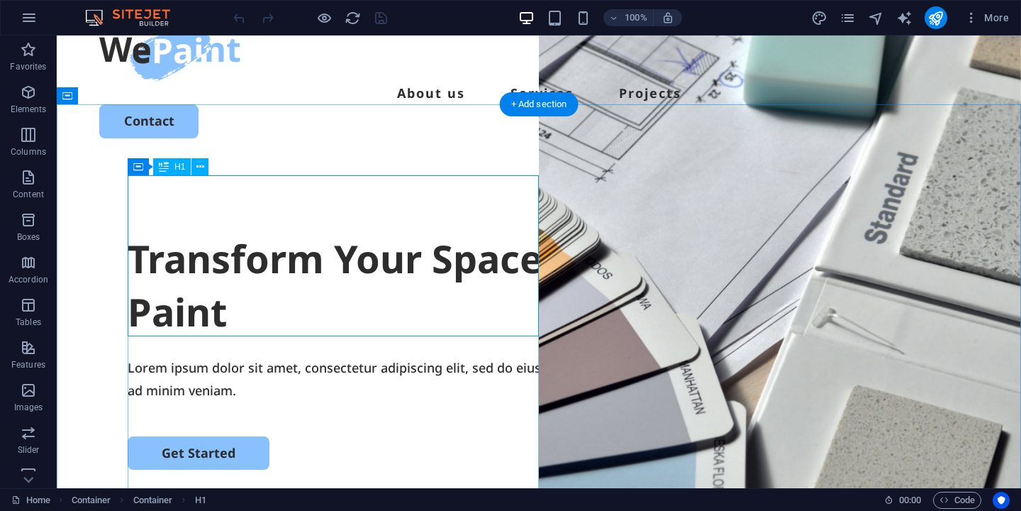
click at [321, 259] on div "Transform Your Space with a Fresh Coat of Paint" at bounding box center [539, 285] width 823 height 107
click at [302, 232] on div "Transform Your Space with a Fresh Coat of Paint" at bounding box center [539, 285] width 823 height 107
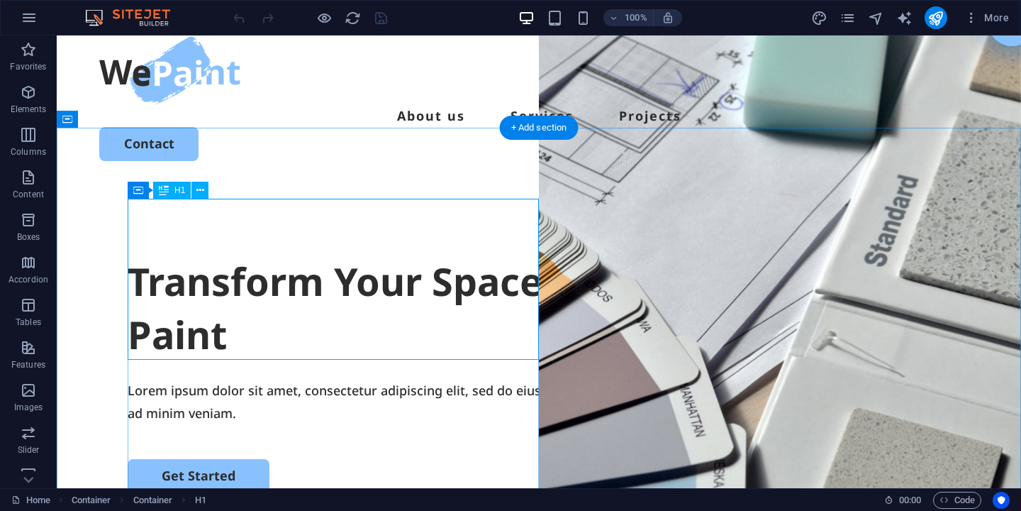
scroll to position [21, 0]
click at [311, 274] on div "Transform Your Space with a Fresh Coat of Paint" at bounding box center [539, 308] width 823 height 107
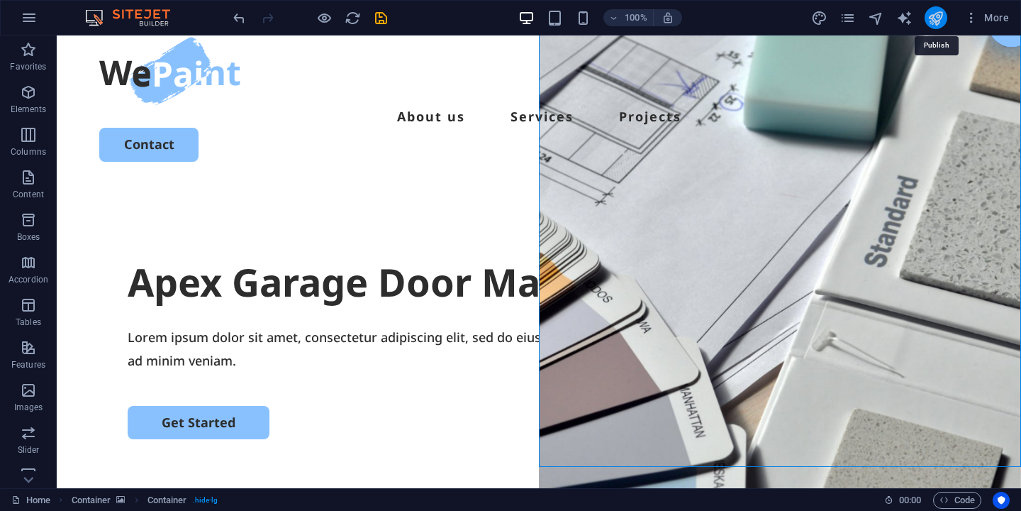
click at [932, 19] on icon "publish" at bounding box center [935, 18] width 16 height 16
